Goal: Information Seeking & Learning: Learn about a topic

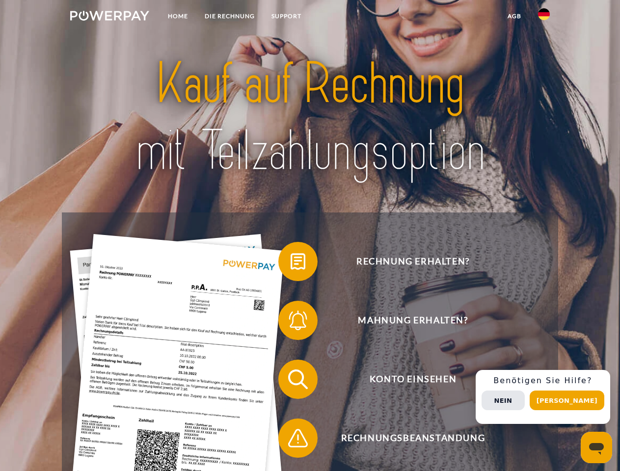
click at [109, 17] on img at bounding box center [109, 16] width 79 height 10
click at [544, 17] on img at bounding box center [544, 14] width 12 height 12
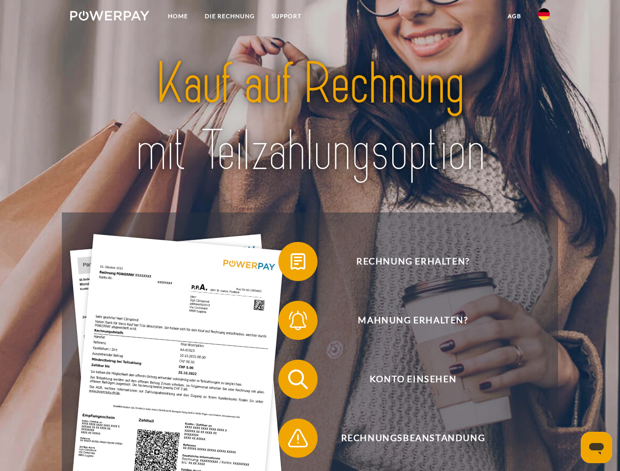
click at [514, 16] on link "agb" at bounding box center [514, 16] width 30 height 18
click at [291, 264] on span at bounding box center [283, 261] width 49 height 49
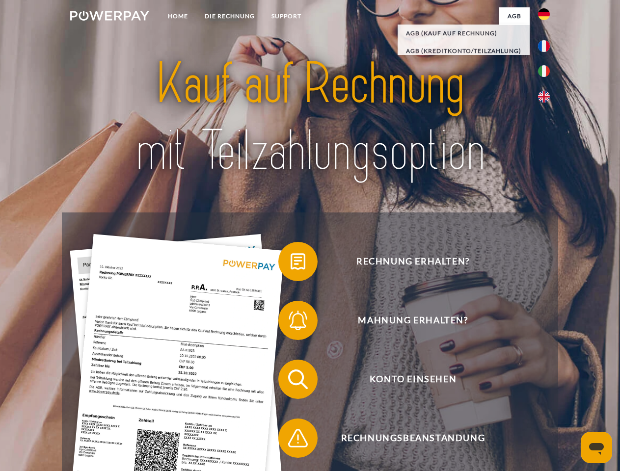
click at [291, 323] on span at bounding box center [283, 320] width 49 height 49
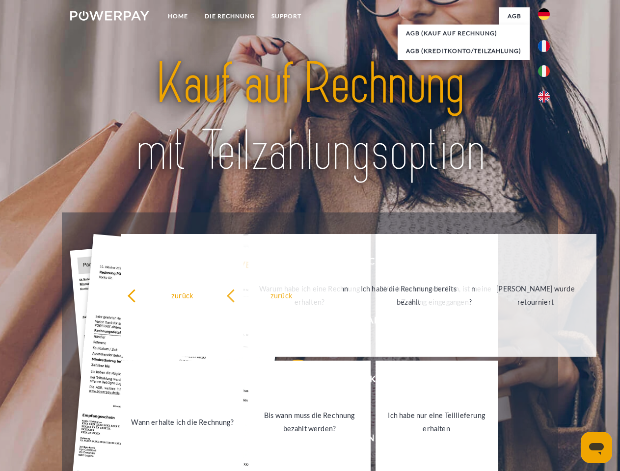
click at [291, 382] on link "Bis wann muss die Rechnung bezahlt werden?" at bounding box center [309, 422] width 122 height 123
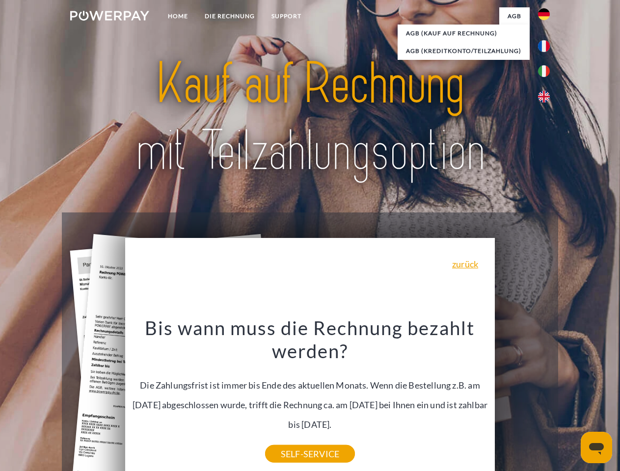
click at [291, 440] on div "Bis wann muss die Rechnung bezahlt werden? Die Zahlungsfrist ist immer bis Ende…" at bounding box center [310, 385] width 358 height 138
click at [546, 397] on div "Rechnung erhalten? Mahnung erhalten? Konto einsehen" at bounding box center [310, 409] width 496 height 393
click at [522, 399] on span "Konto einsehen" at bounding box center [413, 379] width 241 height 39
click at [571, 401] on header "Home DIE RECHNUNG SUPPORT" at bounding box center [310, 339] width 620 height 678
